Goal: Navigation & Orientation: Find specific page/section

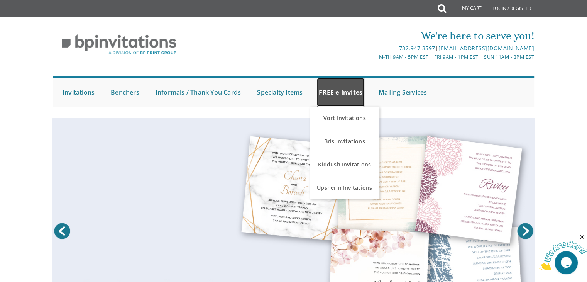
click at [354, 84] on link "FREE e-Invites" at bounding box center [340, 92] width 47 height 29
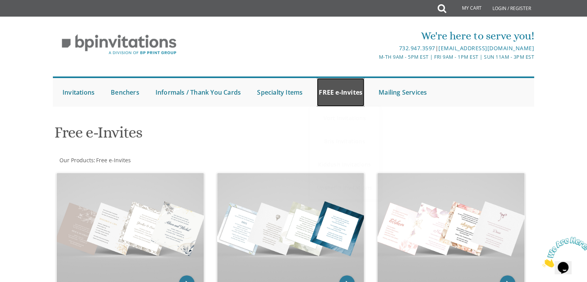
click at [350, 92] on link "FREE e-Invites" at bounding box center [340, 92] width 47 height 29
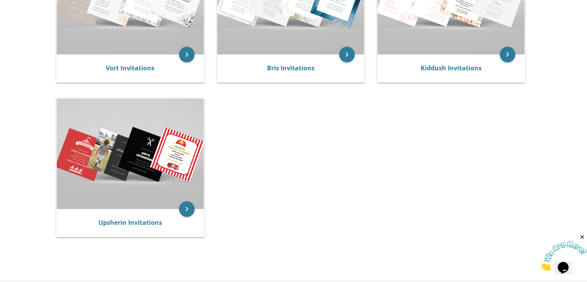
scroll to position [196, 0]
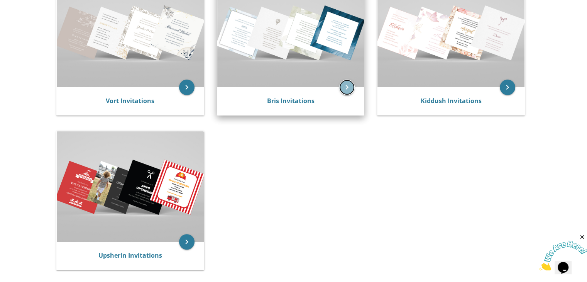
click at [346, 93] on icon "keyboard_arrow_right" at bounding box center [346, 87] width 15 height 15
